Goal: Navigation & Orientation: Find specific page/section

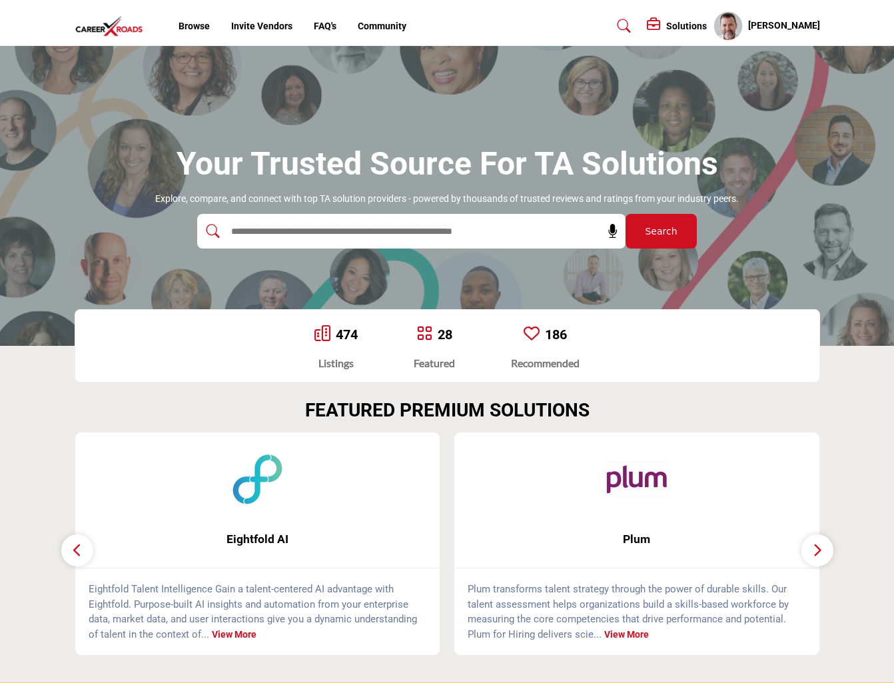
click at [792, 28] on h5 "[PERSON_NAME]" at bounding box center [785, 25] width 72 height 13
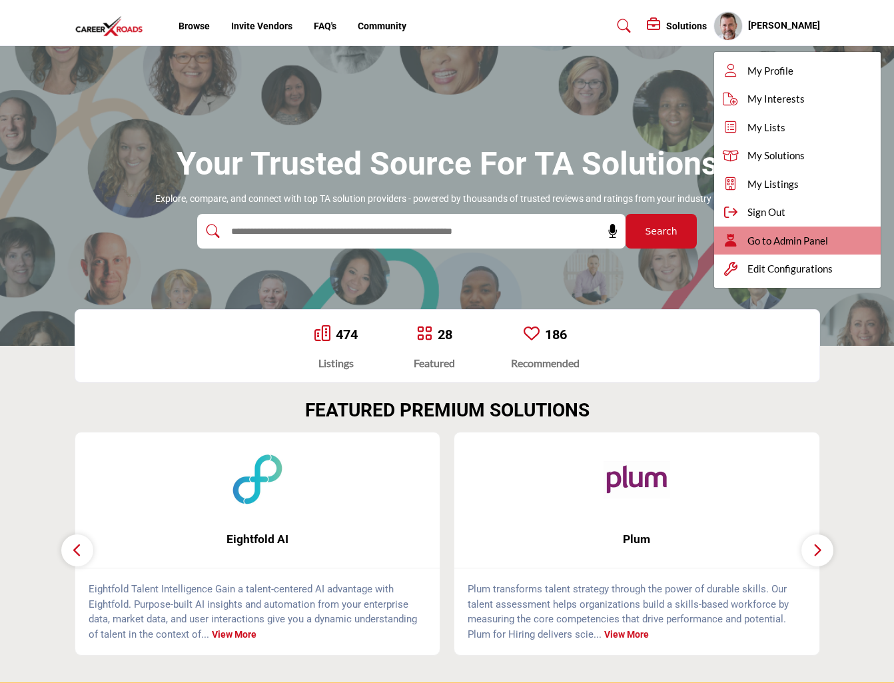
click at [800, 243] on span "Go to Admin Panel" at bounding box center [788, 240] width 81 height 15
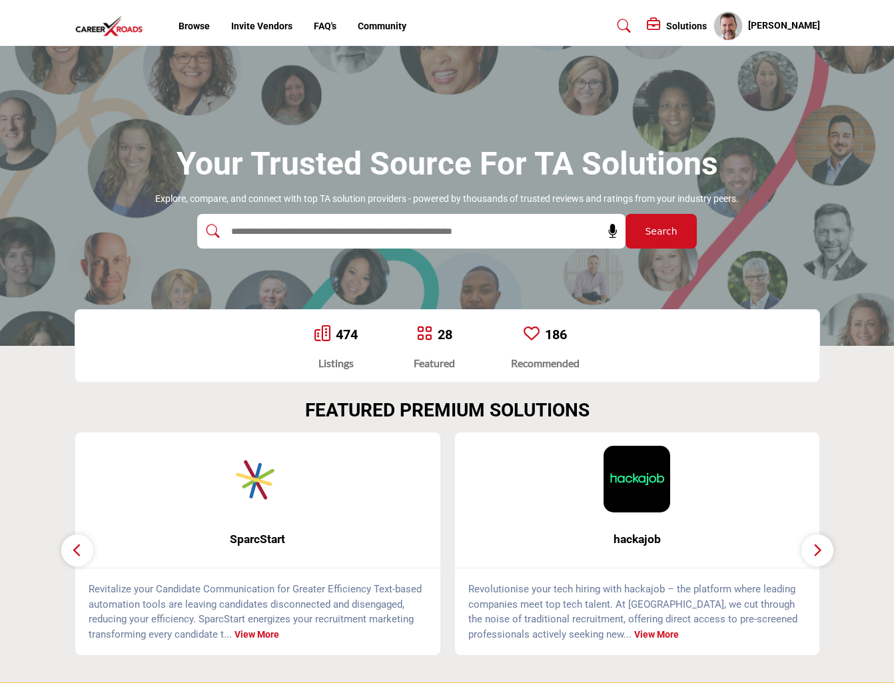
click at [44, 429] on section "FEATURED PREMIUM SOLUTIONS" at bounding box center [447, 528] width 894 height 310
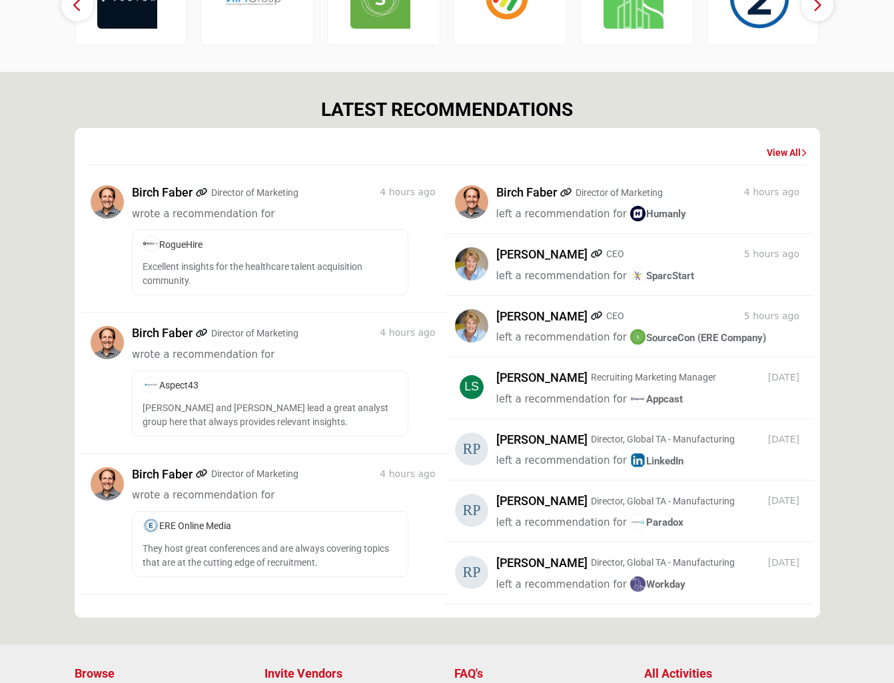
scroll to position [858, 0]
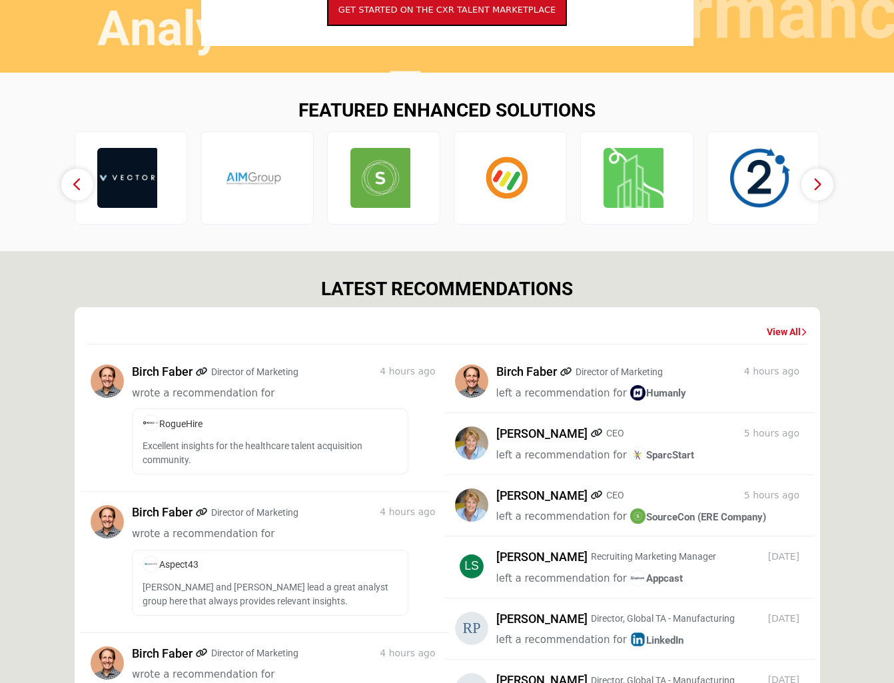
click at [39, 429] on section "LATEST RECOMMENDATIONS View All Birch Faber Director of Marketing 4 hours ago w…" at bounding box center [447, 537] width 894 height 572
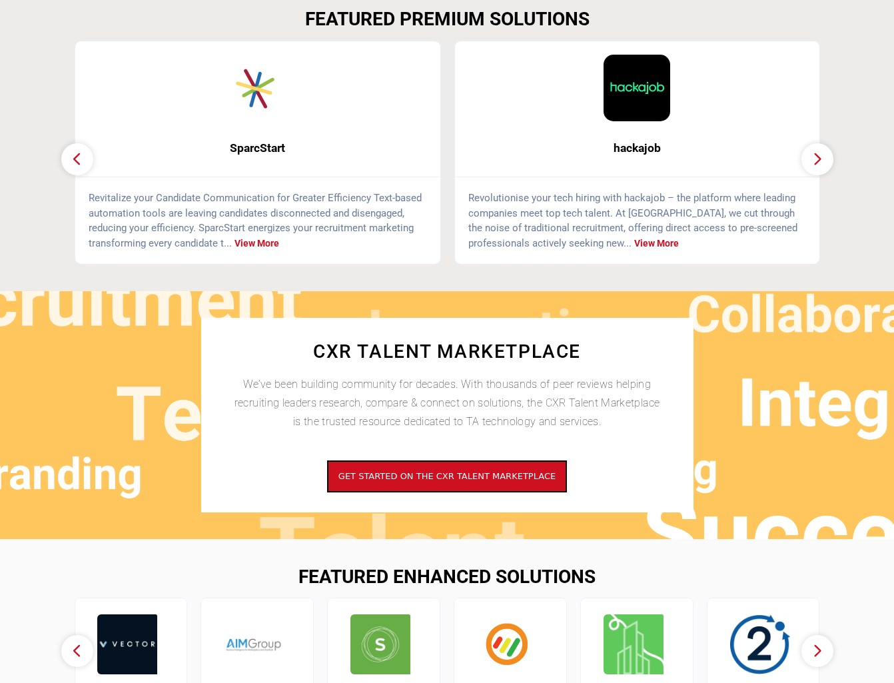
scroll to position [0, 0]
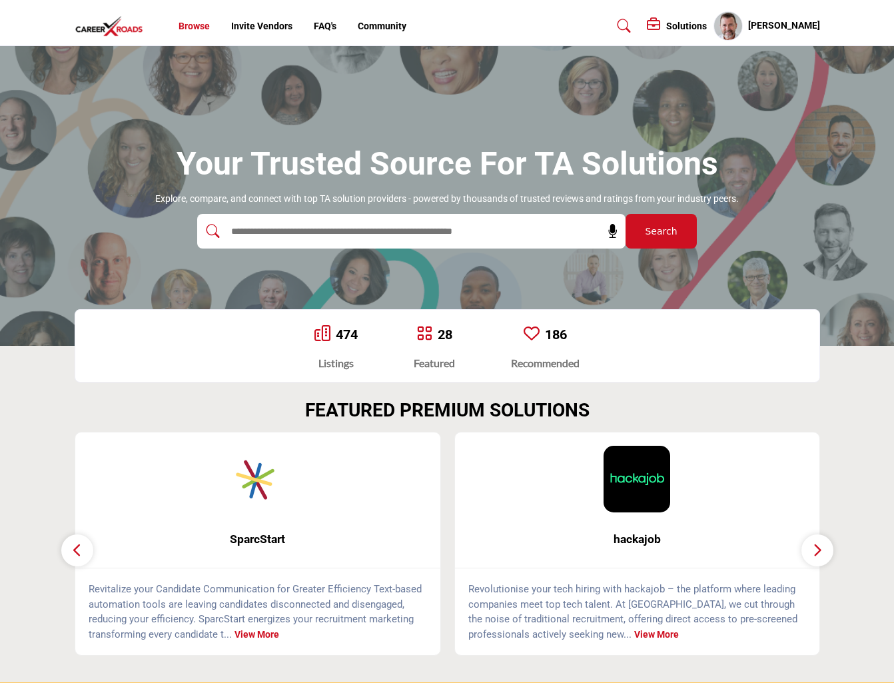
click at [198, 27] on link "Browse" at bounding box center [194, 26] width 31 height 11
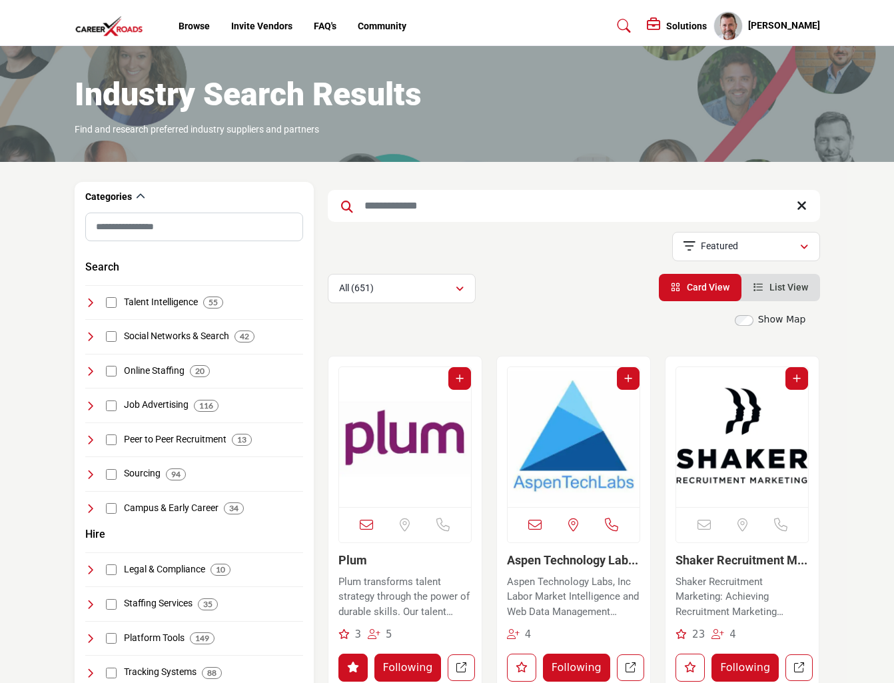
click at [764, 241] on div "Featured" at bounding box center [742, 247] width 116 height 16
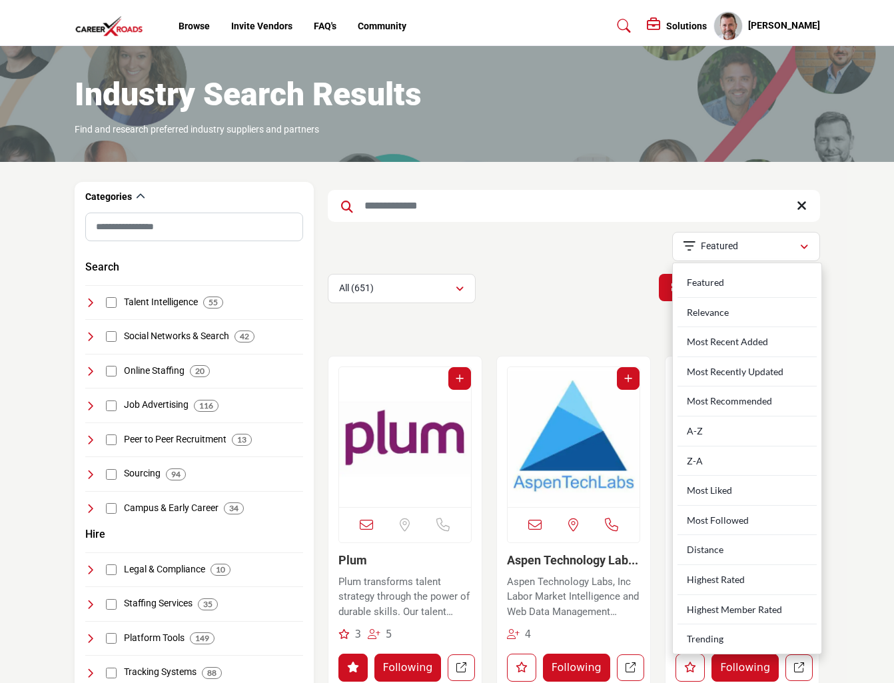
click at [539, 246] on div "Showing 21 results out of 651" at bounding box center [574, 249] width 493 height 34
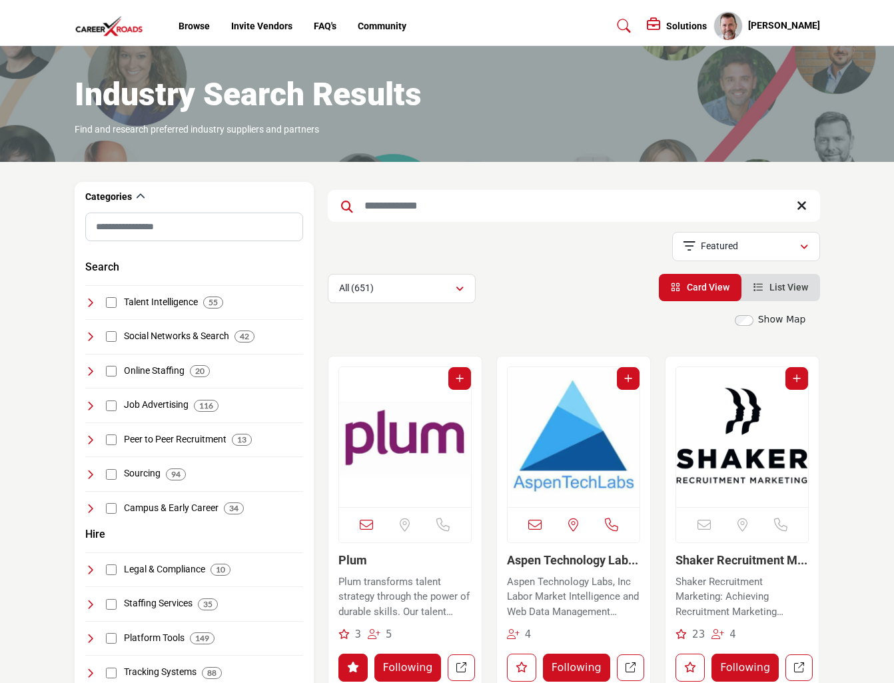
click at [109, 27] on img at bounding box center [113, 26] width 76 height 22
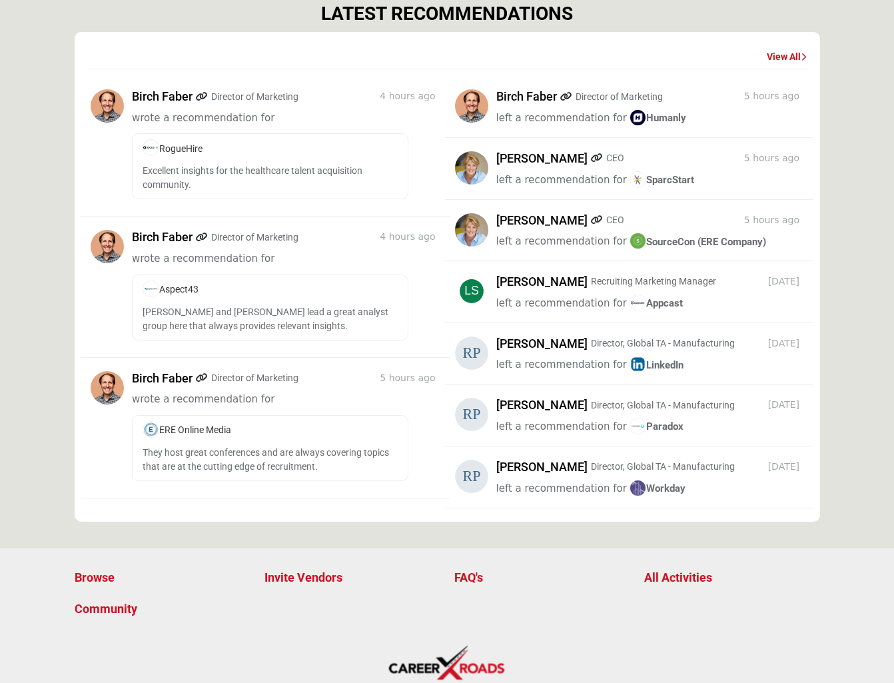
scroll to position [1191, 0]
